Goal: Task Accomplishment & Management: Manage account settings

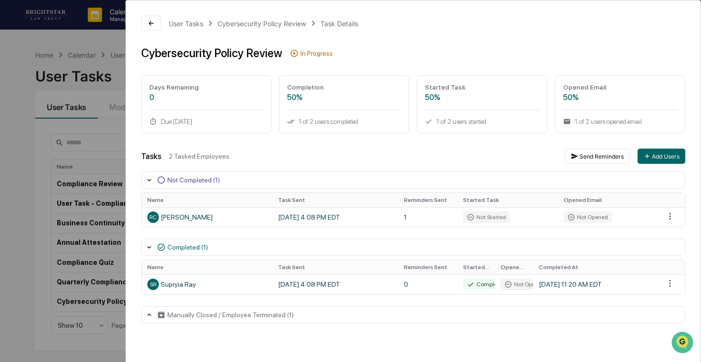
click at [79, 165] on div "User Tasks Cybersecurity Policy Review Task Details Cybersecurity Policy Review…" at bounding box center [350, 181] width 701 height 362
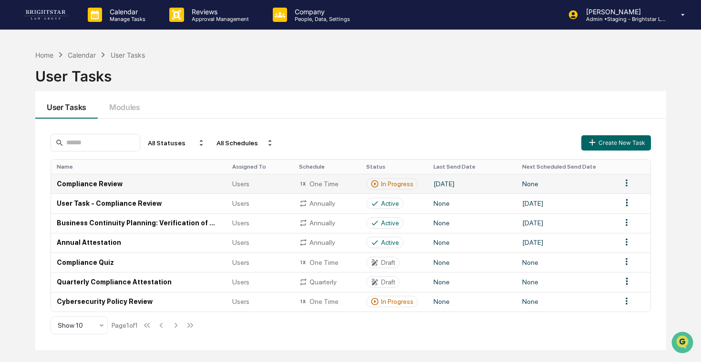
click at [624, 185] on html "Calendar Manage Tasks Reviews Approval Management Company People, Data, Setting…" at bounding box center [350, 181] width 701 height 362
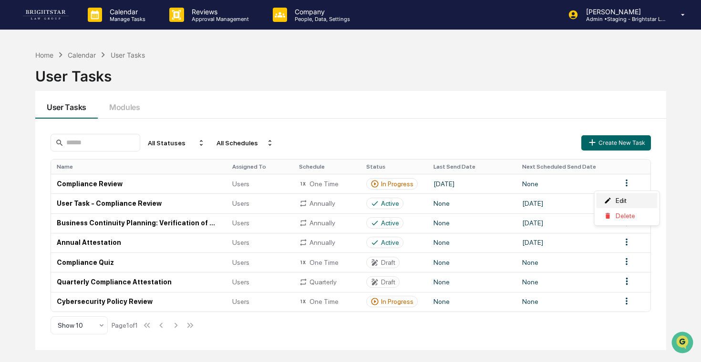
click at [623, 202] on div "Edit" at bounding box center [626, 200] width 61 height 15
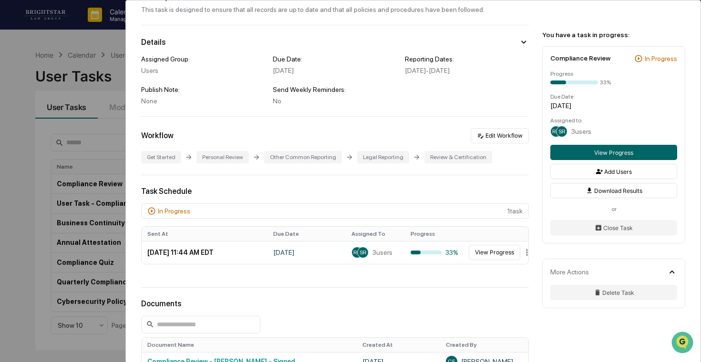
scroll to position [62, 0]
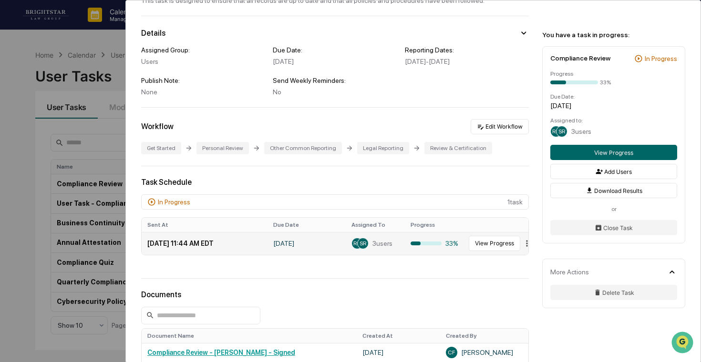
click at [527, 244] on html "Calendar Manage Tasks Reviews Approval Management Company People, Data, Setting…" at bounding box center [350, 181] width 701 height 362
click at [527, 245] on html "Calendar Manage Tasks Reviews Approval Management Company People, Data, Setting…" at bounding box center [350, 181] width 701 height 362
click at [518, 277] on div "Close" at bounding box center [526, 275] width 80 height 15
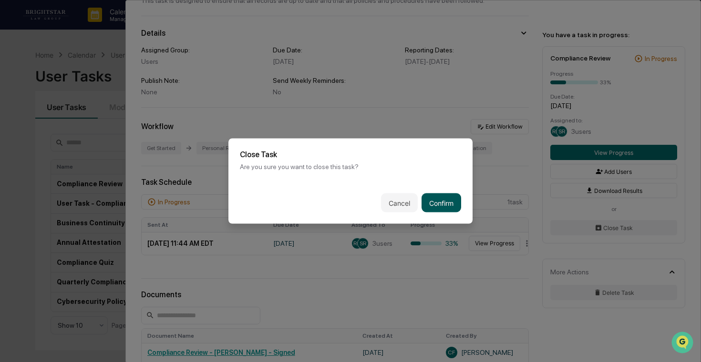
click at [453, 205] on button "Confirm" at bounding box center [441, 203] width 40 height 19
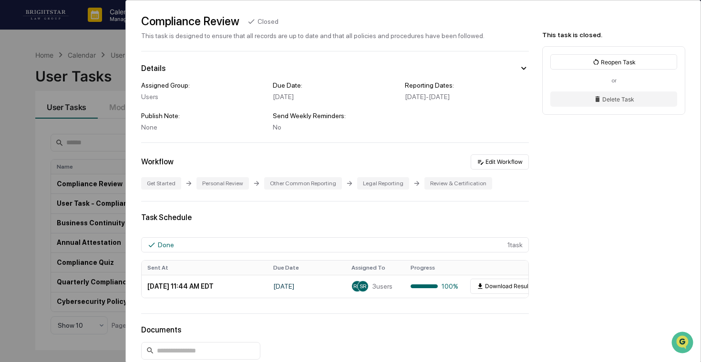
scroll to position [25, 0]
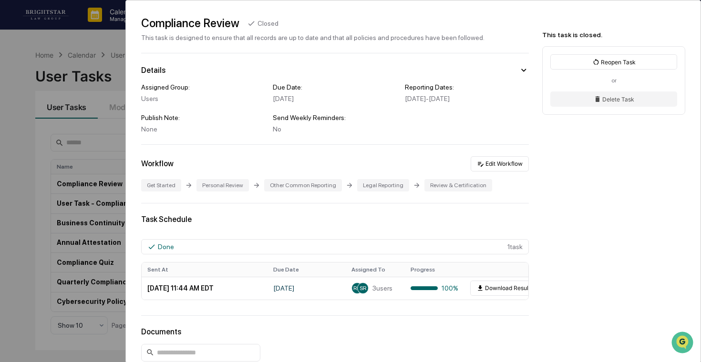
click at [36, 123] on div "User Tasks Compliance Review Compliance Review Closed This task is designed to …" at bounding box center [350, 181] width 701 height 362
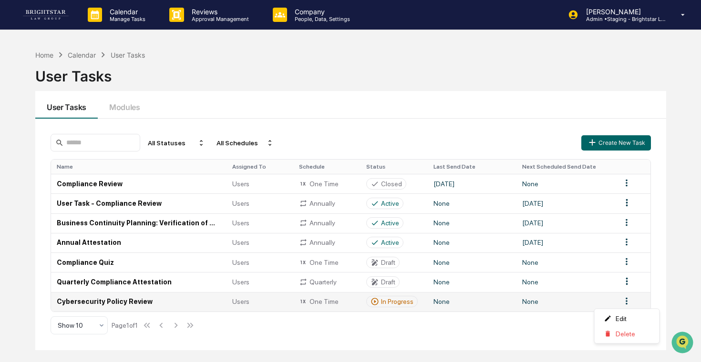
click at [624, 298] on html "Calendar Manage Tasks Reviews Approval Management Company People, Data, Setting…" at bounding box center [350, 181] width 701 height 362
click at [614, 315] on div "Edit" at bounding box center [626, 318] width 61 height 15
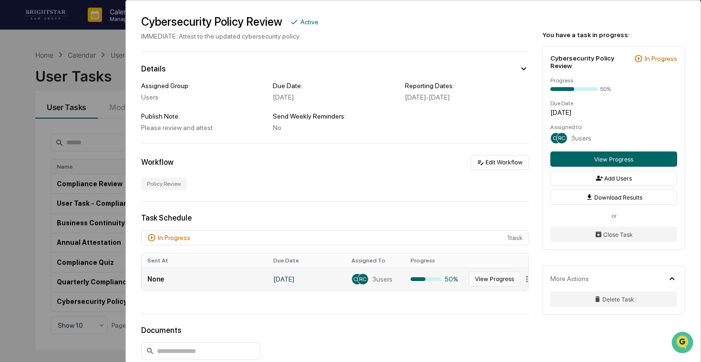
scroll to position [36, 0]
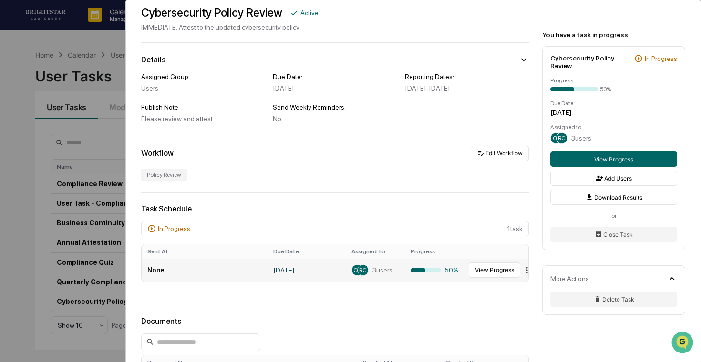
click at [525, 270] on html "Calendar Manage Tasks Reviews Approval Management Company People, Data, Setting…" at bounding box center [350, 181] width 701 height 362
click at [513, 304] on div "Close" at bounding box center [526, 302] width 80 height 15
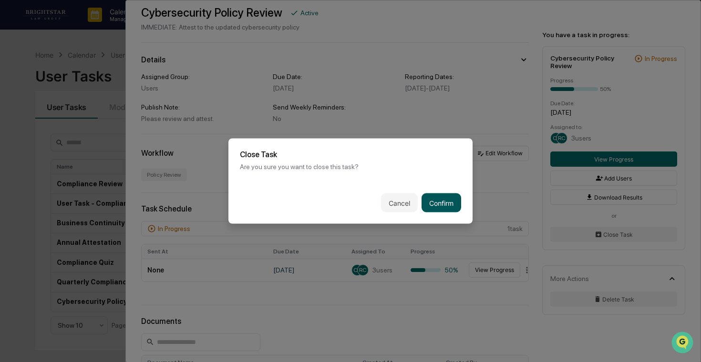
click at [440, 200] on button "Confirm" at bounding box center [441, 203] width 40 height 19
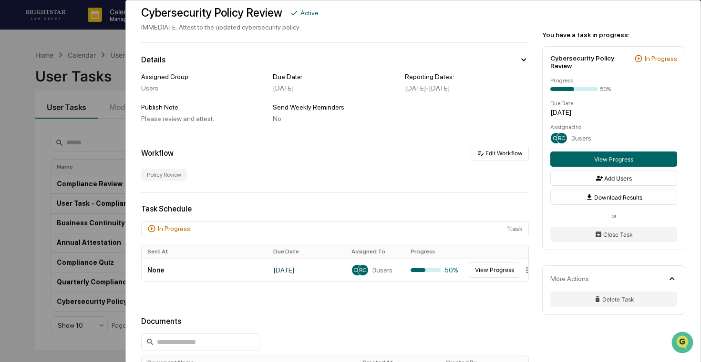
click at [36, 202] on div "User Tasks Cybersecurity Policy Review Cybersecurity Policy Review Active IMMED…" at bounding box center [350, 181] width 701 height 362
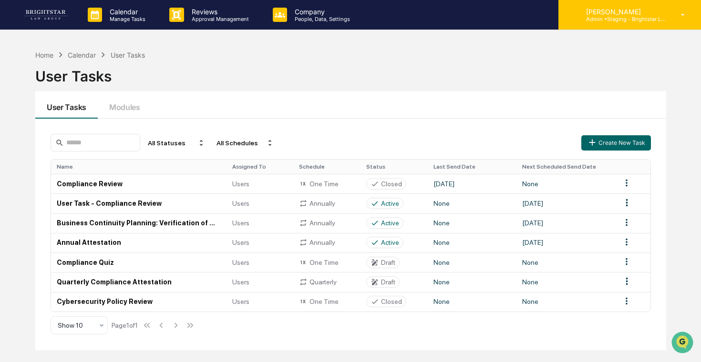
click at [595, 13] on p "[PERSON_NAME]" at bounding box center [622, 12] width 89 height 8
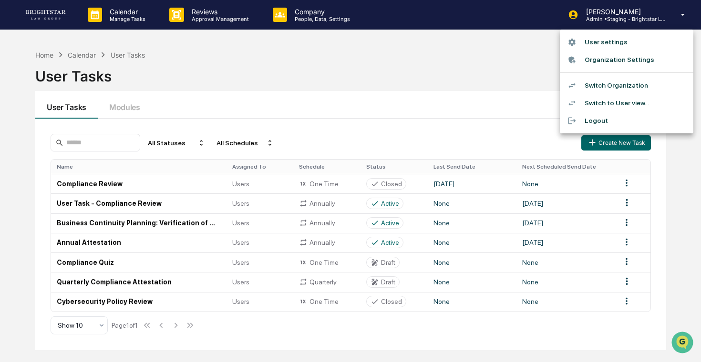
click at [606, 79] on li "Switch Organization" at bounding box center [626, 86] width 133 height 18
